Goal: Check status: Check status

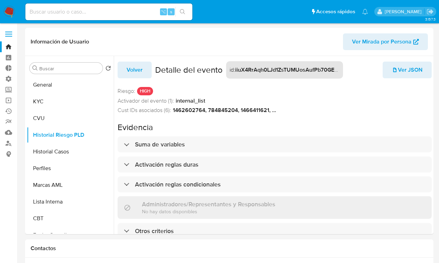
select select "10"
click at [338, 68] on icon at bounding box center [337, 69] width 6 height 6
click at [72, 102] on button "KYC" at bounding box center [67, 101] width 81 height 17
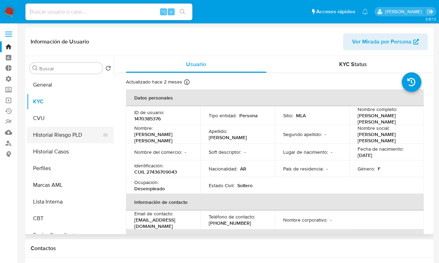
click at [69, 134] on button "Historial Riesgo PLD" at bounding box center [67, 135] width 81 height 17
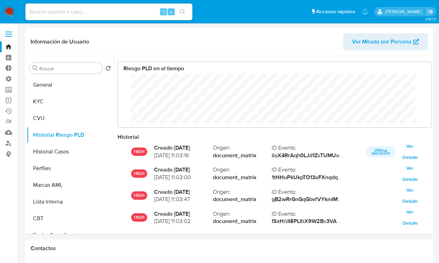
scroll to position [52, 300]
click at [54, 98] on button "KYC" at bounding box center [67, 101] width 81 height 17
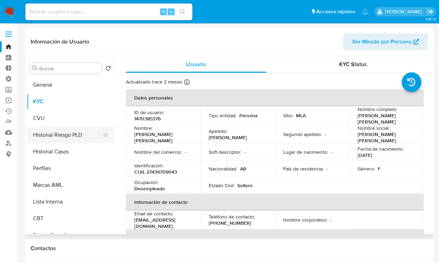
click at [61, 135] on button "Historial Riesgo PLD" at bounding box center [67, 135] width 81 height 17
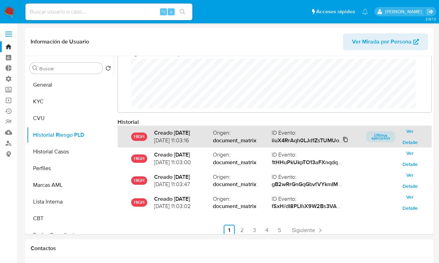
scroll to position [20, 0]
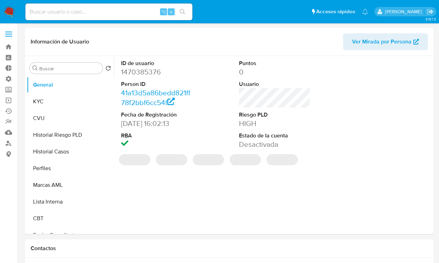
select select "10"
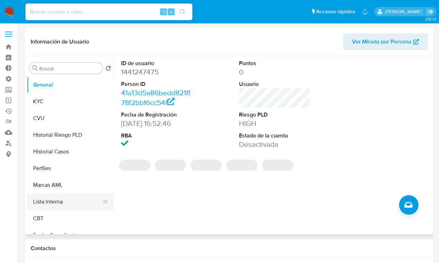
click at [63, 206] on button "Lista Interna" at bounding box center [67, 202] width 81 height 17
